Goal: Information Seeking & Learning: Learn about a topic

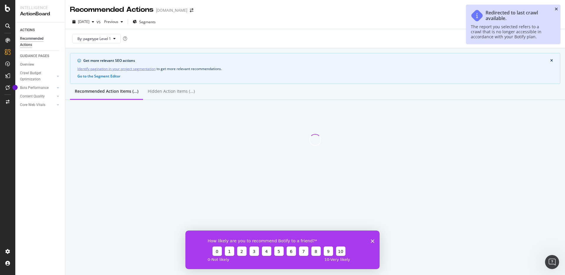
click at [556, 9] on icon "close toast" at bounding box center [556, 9] width 3 height 4
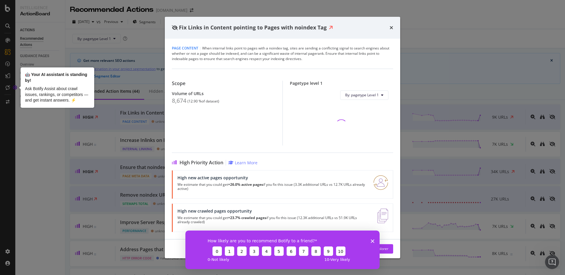
click at [46, 171] on div "Fix Links in Content pointing to Pages with noindex Tag Page Content | When int…" at bounding box center [282, 137] width 565 height 275
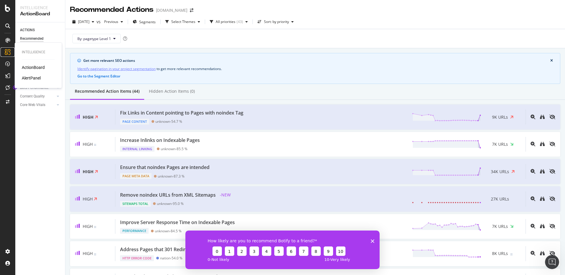
click at [9, 54] on icon at bounding box center [8, 52] width 6 height 6
click at [39, 67] on div "ActionBoard" at bounding box center [33, 67] width 23 height 6
click at [372, 241] on polygon "Close survey" at bounding box center [373, 241] width 4 height 4
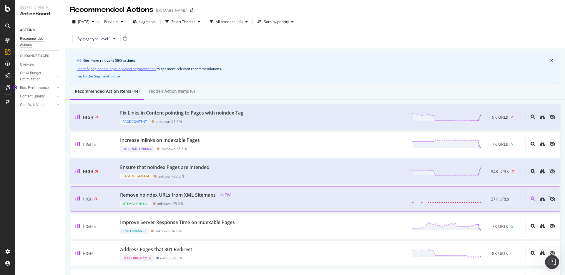
click at [513, 201] on div "27K URLs" at bounding box center [501, 198] width 40 height 9
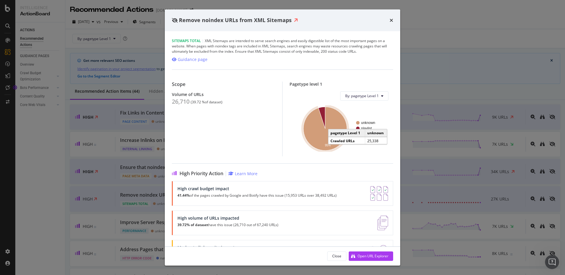
click at [320, 143] on icon "A chart." at bounding box center [325, 129] width 44 height 44
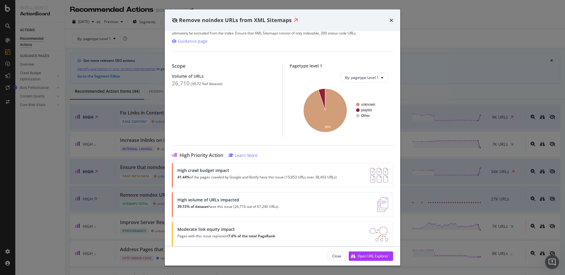
scroll to position [19, 0]
click at [340, 257] on div "Close" at bounding box center [336, 255] width 9 height 5
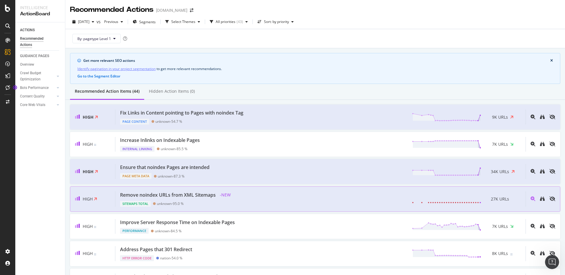
click at [169, 195] on div "Remove noindex URLs from XML Sitemaps" at bounding box center [168, 195] width 96 height 7
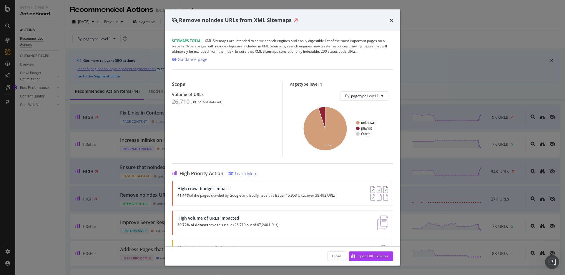
click at [193, 19] on span "Remove noindex URLs from XML Sitemaps" at bounding box center [235, 19] width 113 height 7
copy div "Remove noindex URLs from XML Sitemaps"
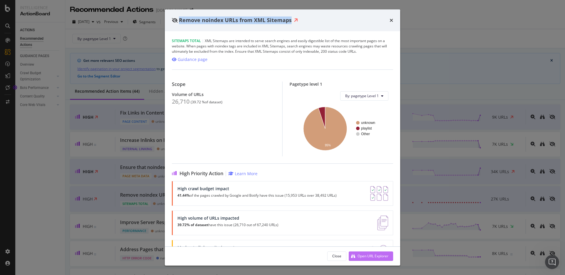
click at [374, 255] on div "Open URL Explorer" at bounding box center [372, 255] width 31 height 5
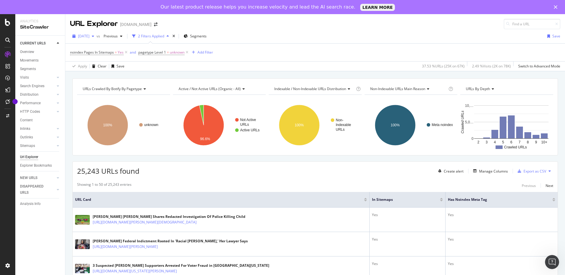
click at [94, 36] on icon "button" at bounding box center [93, 36] width 2 height 4
click at [99, 67] on div "2025 Aug. 17th" at bounding box center [94, 68] width 31 height 5
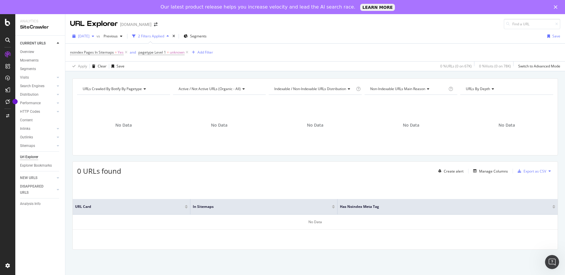
click at [97, 35] on div "button" at bounding box center [92, 36] width 7 height 4
click at [162, 144] on div "No Data" at bounding box center [123, 124] width 93 height 51
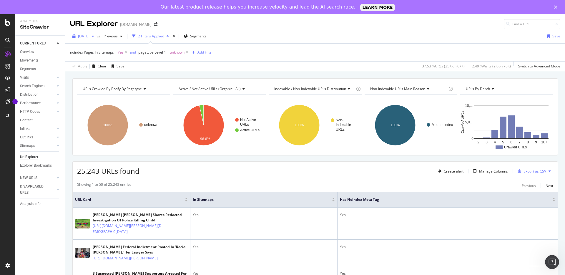
click at [89, 34] on span "[DATE]" at bounding box center [83, 36] width 11 height 5
click at [91, 66] on div "2025 Aug. 17th" at bounding box center [94, 68] width 31 height 5
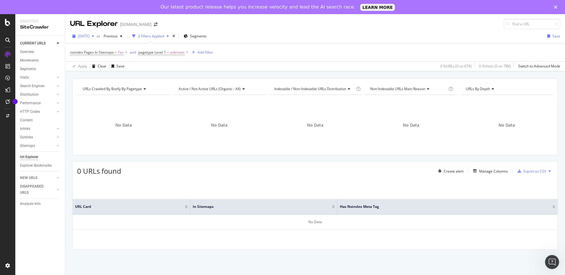
click at [89, 37] on span "2025 Aug. 17th" at bounding box center [83, 36] width 11 height 5
click at [90, 58] on div "[DATE]" at bounding box center [94, 57] width 31 height 5
click at [88, 34] on span "2025 Aug. 17th" at bounding box center [83, 36] width 11 height 5
click at [93, 60] on div "[DATE]" at bounding box center [94, 57] width 31 height 5
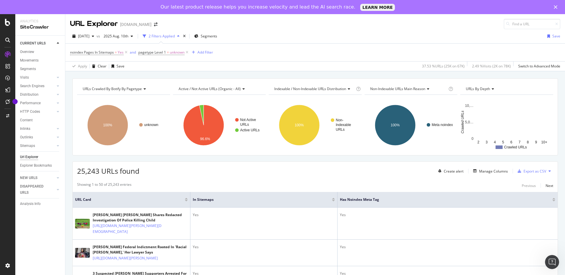
scroll to position [4, 0]
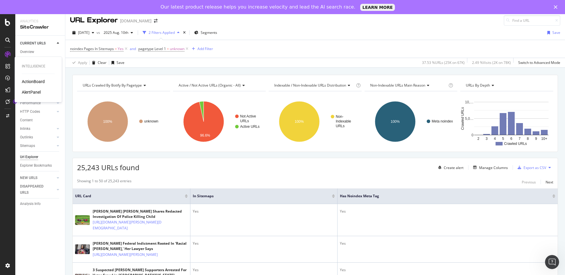
click at [34, 80] on div "ActionBoard" at bounding box center [33, 82] width 23 height 6
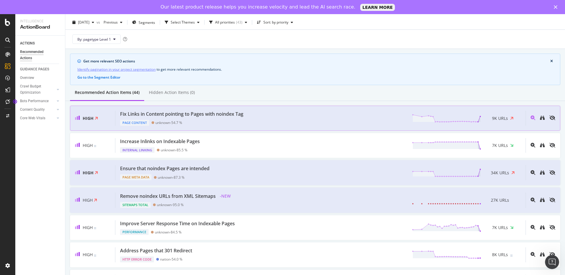
scroll to position [15, 0]
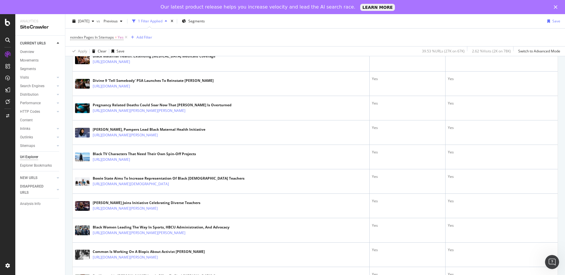
scroll to position [1090, 0]
